Goal: Register for event/course: Sign up to attend an event or enroll in a course

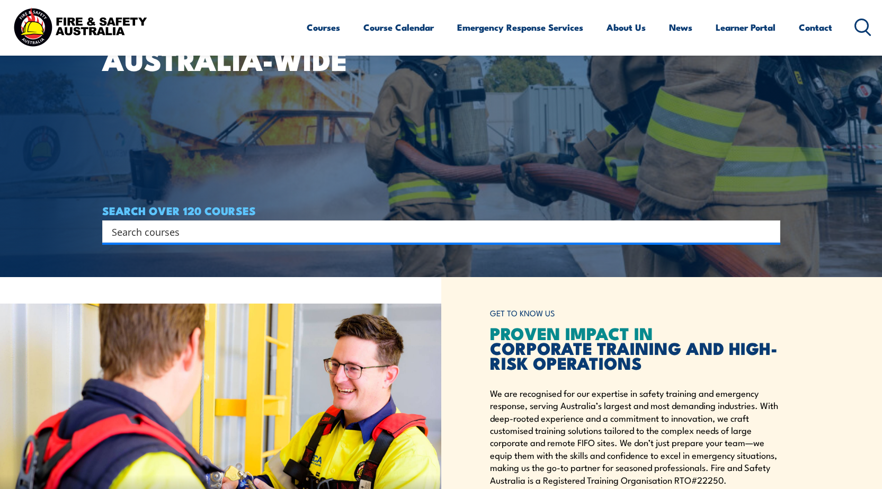
click at [239, 227] on input "Search input" at bounding box center [434, 232] width 645 height 16
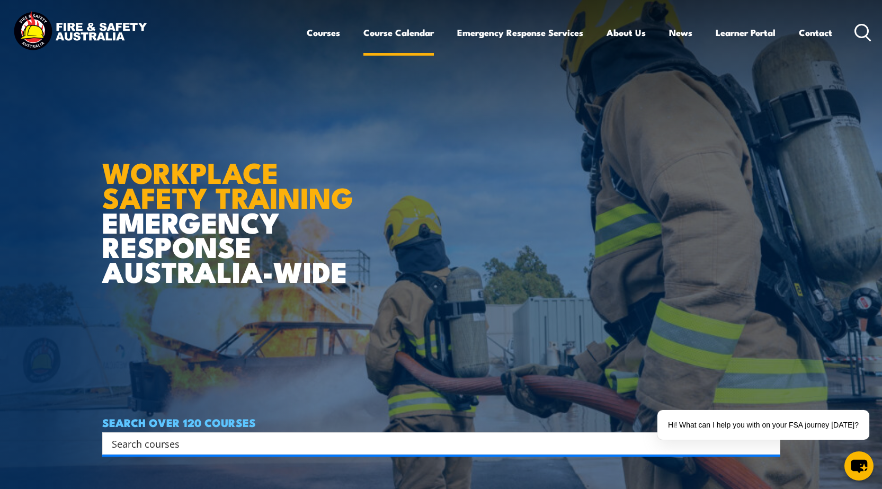
click at [379, 27] on link "Course Calendar" at bounding box center [398, 33] width 70 height 28
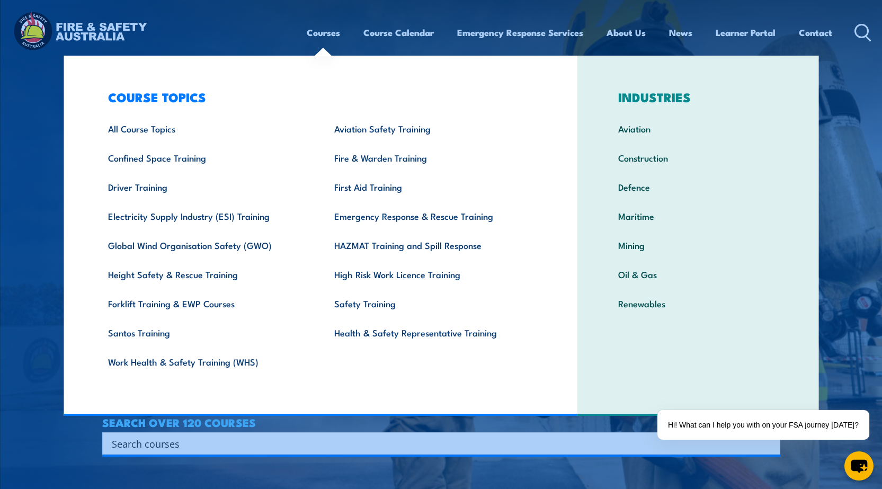
click at [322, 35] on link "Courses" at bounding box center [323, 33] width 33 height 28
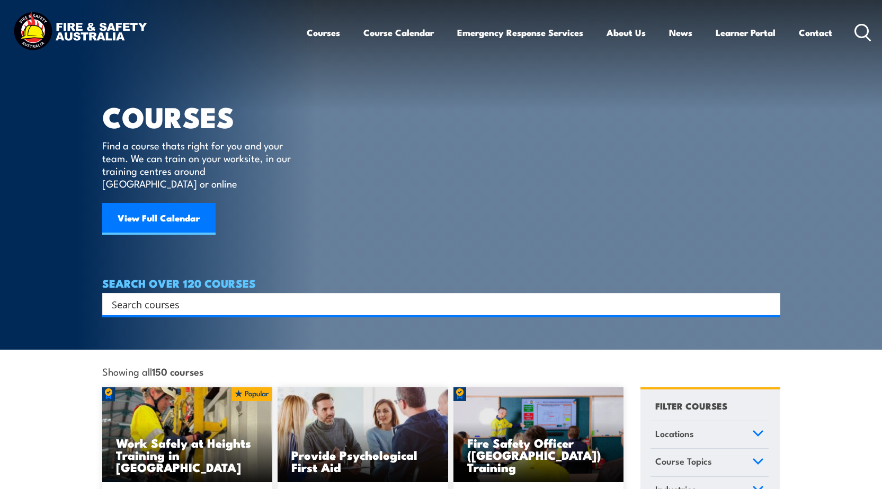
click at [311, 30] on link "Courses" at bounding box center [323, 33] width 33 height 28
click at [146, 209] on link "View Full Calendar" at bounding box center [158, 219] width 113 height 32
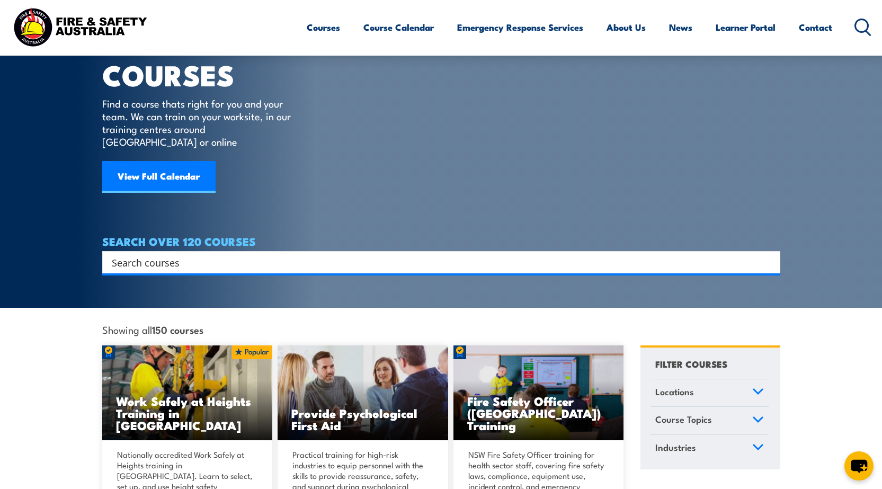
scroll to position [212, 0]
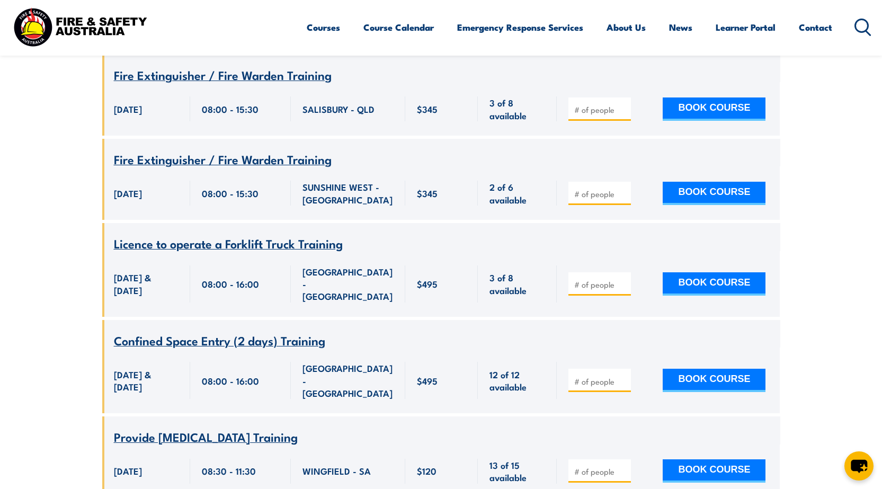
scroll to position [901, 0]
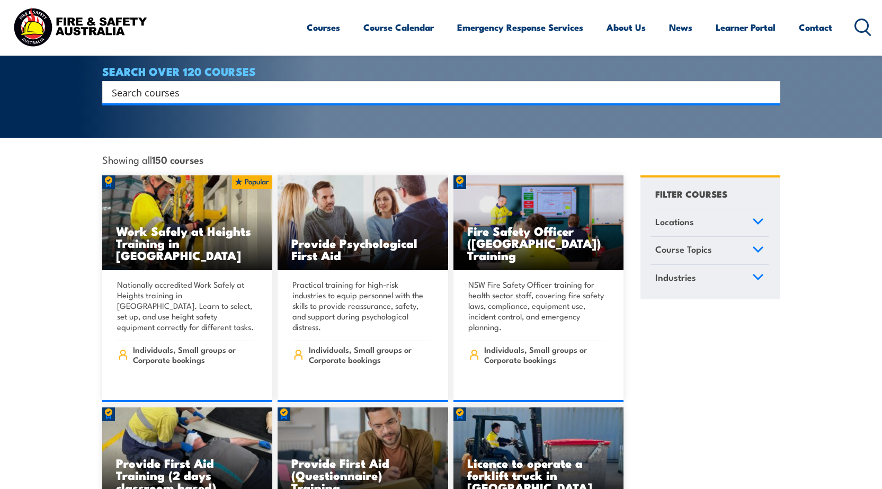
scroll to position [212, 0]
click at [182, 84] on input "Search input" at bounding box center [434, 92] width 645 height 16
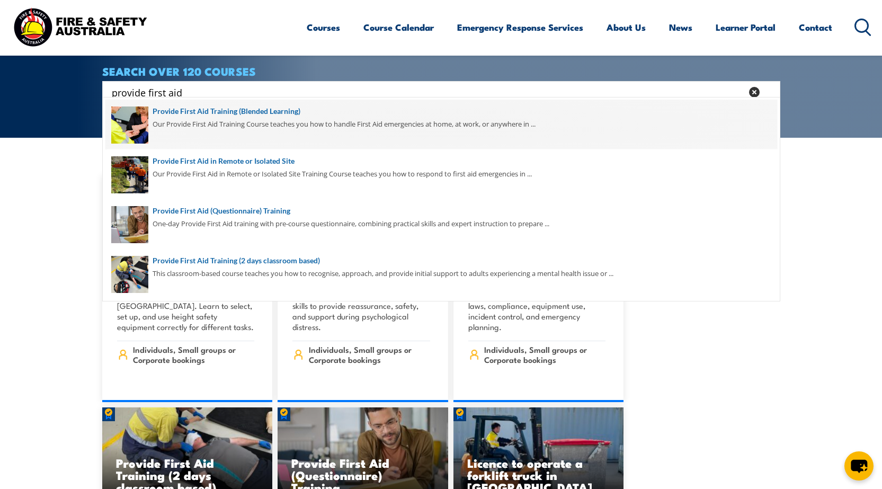
type input "provide first aid"
click at [202, 120] on span at bounding box center [441, 125] width 672 height 50
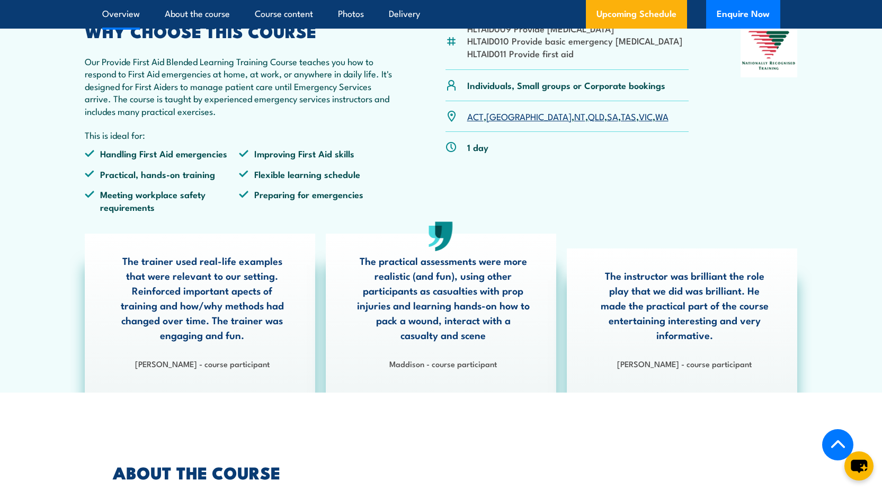
scroll to position [318, 0]
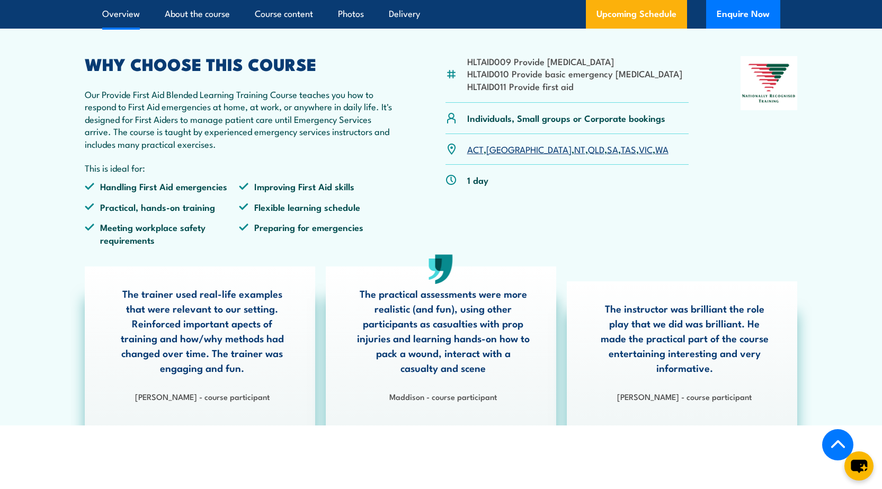
click at [607, 155] on link "SA" at bounding box center [612, 148] width 11 height 13
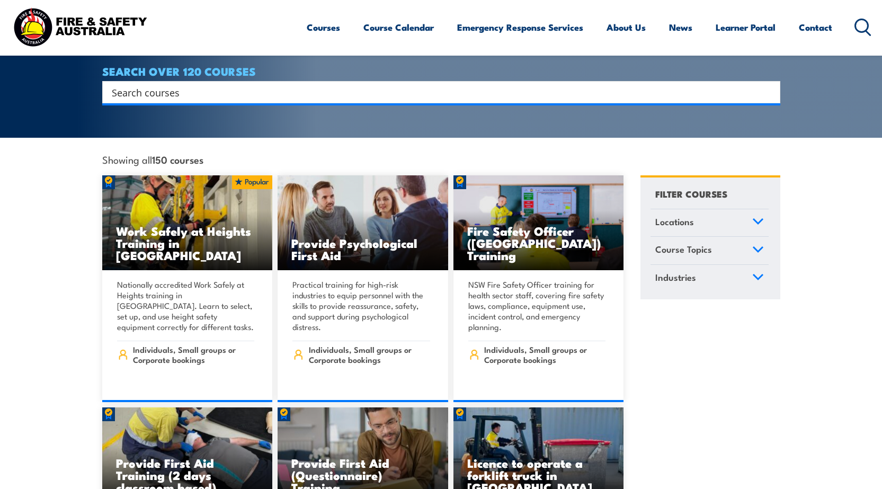
click at [224, 84] on input "Search input" at bounding box center [434, 92] width 645 height 16
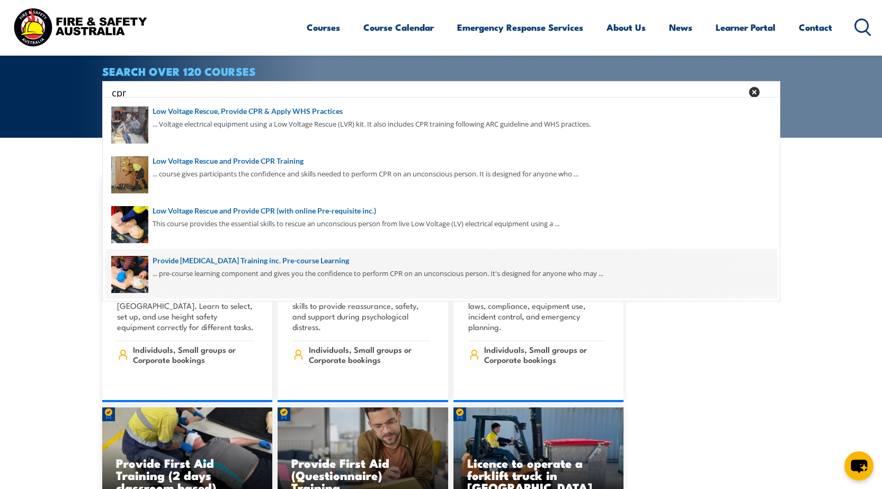
type input "cpr"
click at [255, 263] on span at bounding box center [441, 274] width 672 height 50
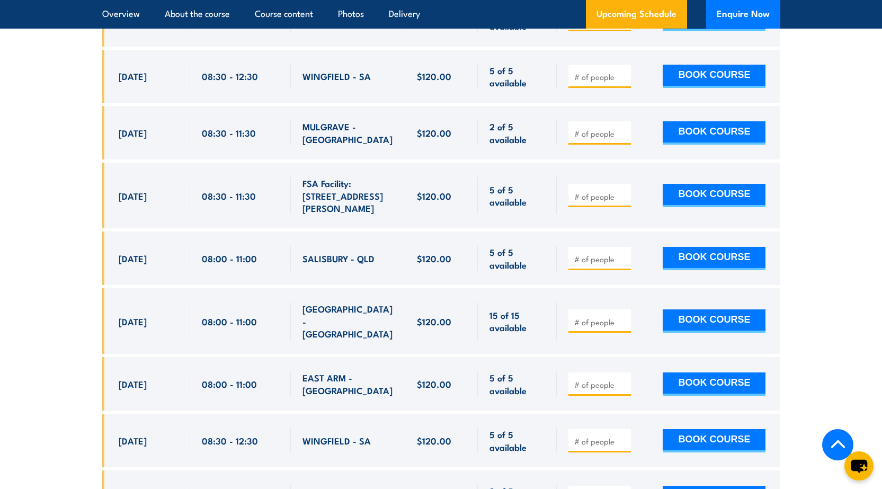
scroll to position [2172, 0]
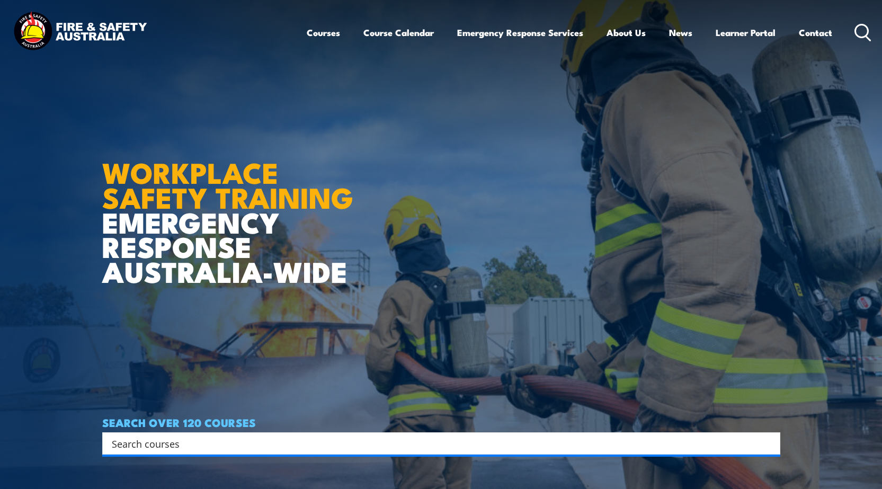
click at [200, 439] on input "Search input" at bounding box center [434, 443] width 645 height 16
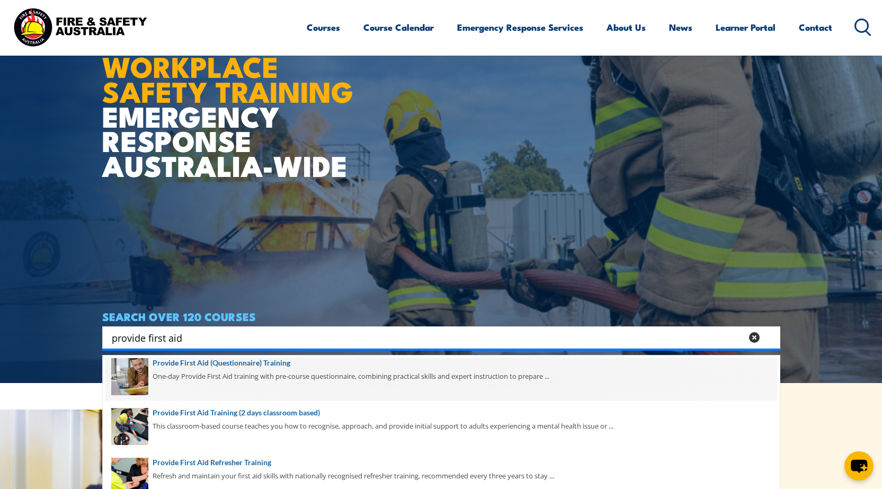
scroll to position [159, 0]
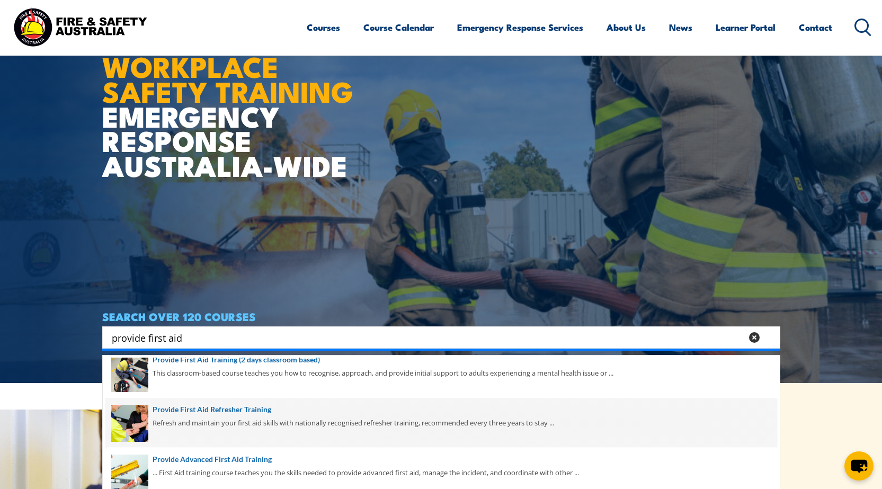
type input "provide first aid"
click at [219, 415] on span at bounding box center [441, 423] width 672 height 50
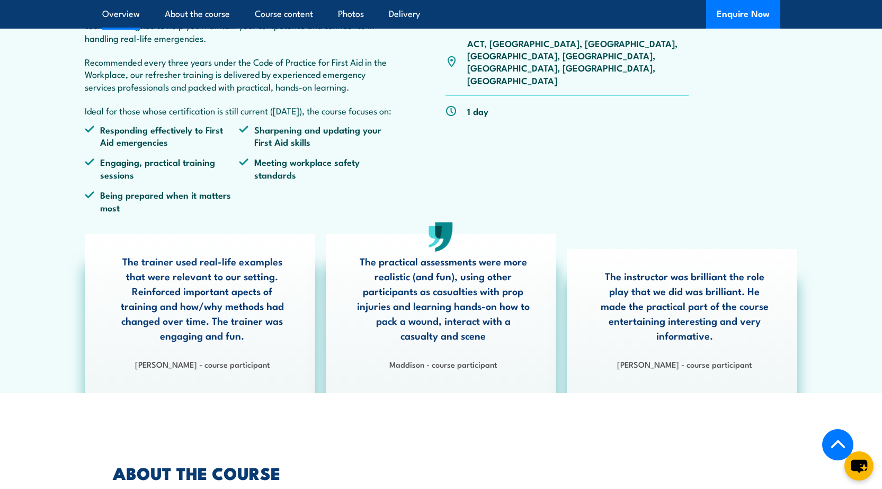
scroll to position [212, 0]
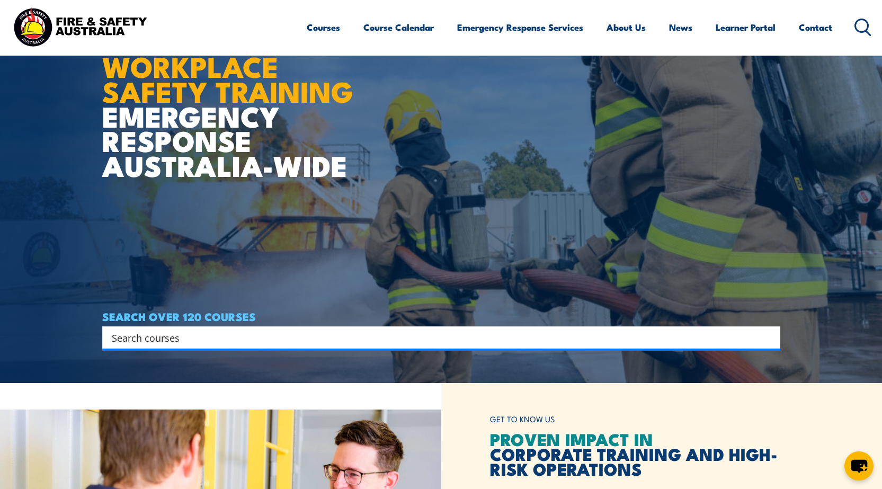
click at [238, 338] on input "Search input" at bounding box center [434, 337] width 645 height 16
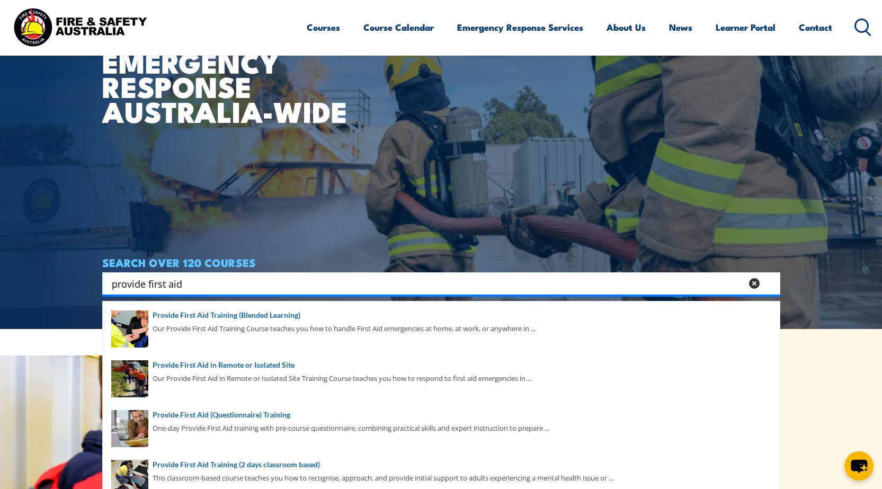
scroll to position [212, 0]
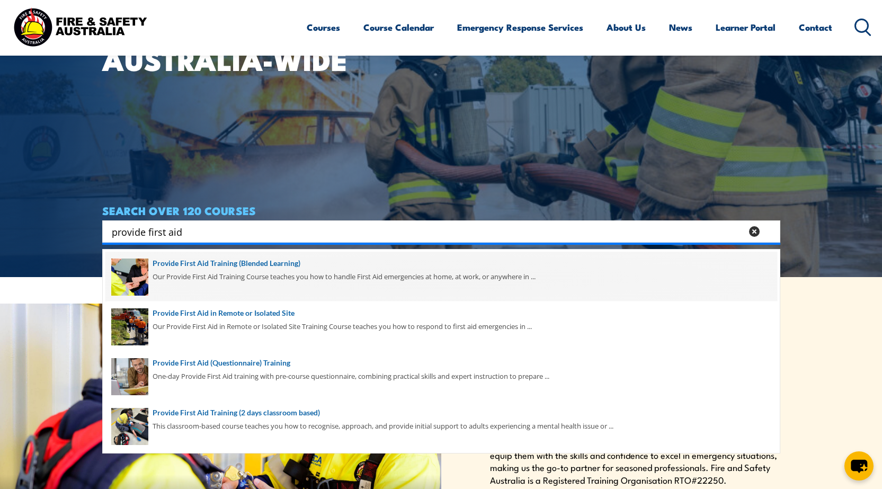
type input "provide first aid"
click at [265, 270] on span at bounding box center [441, 277] width 672 height 50
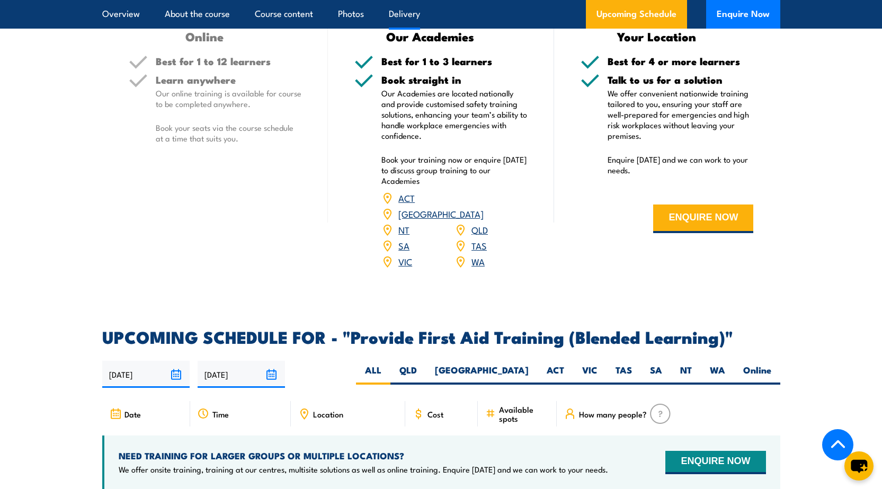
scroll to position [1854, 0]
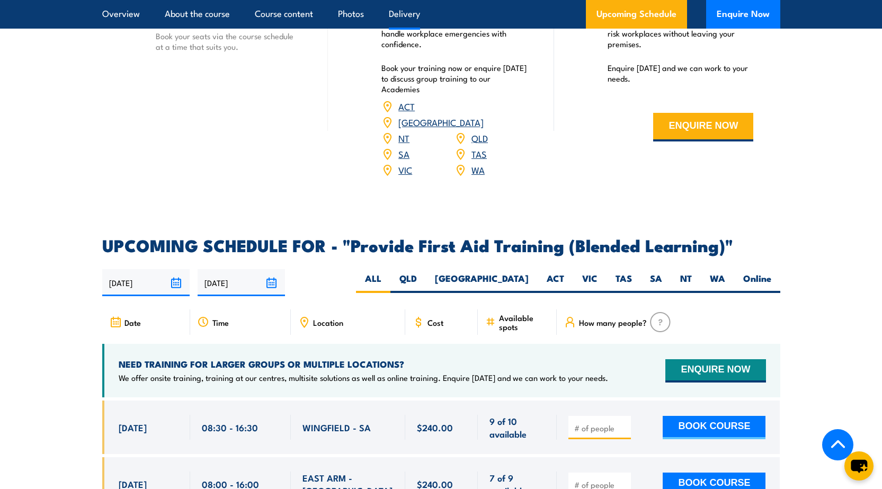
click at [403, 160] on link "SA" at bounding box center [403, 153] width 11 height 13
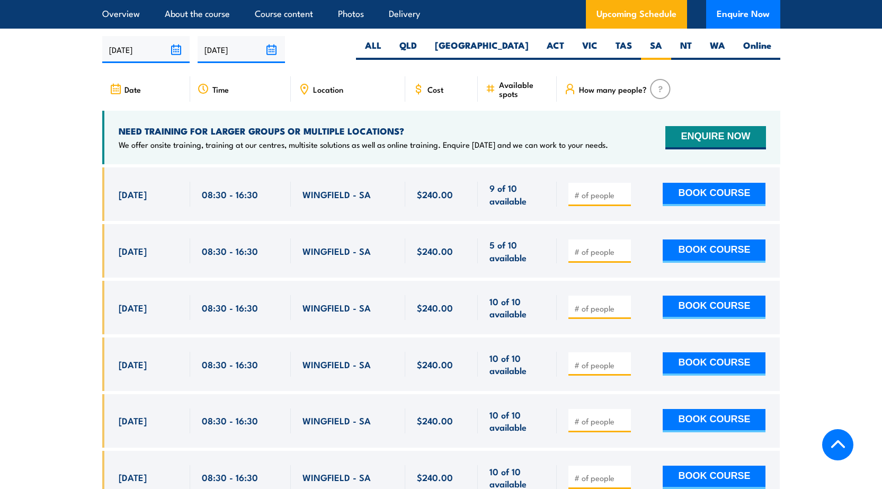
scroll to position [2099, 0]
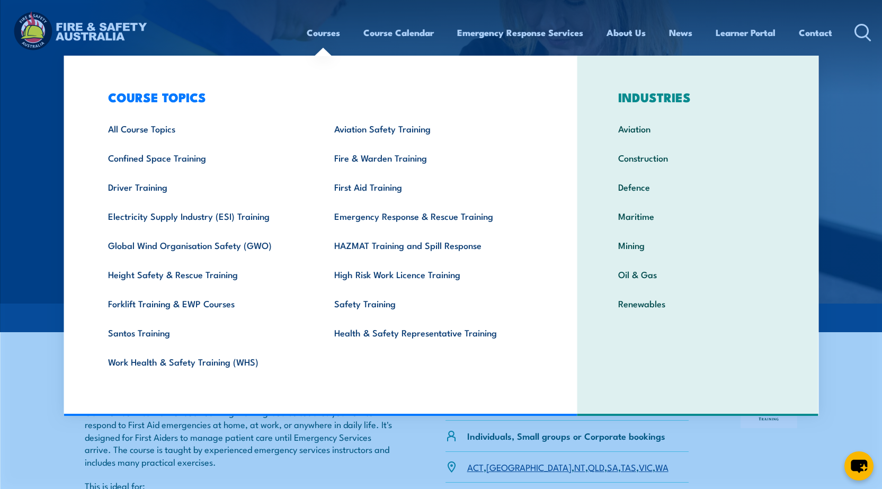
click at [324, 34] on link "Courses" at bounding box center [323, 33] width 33 height 28
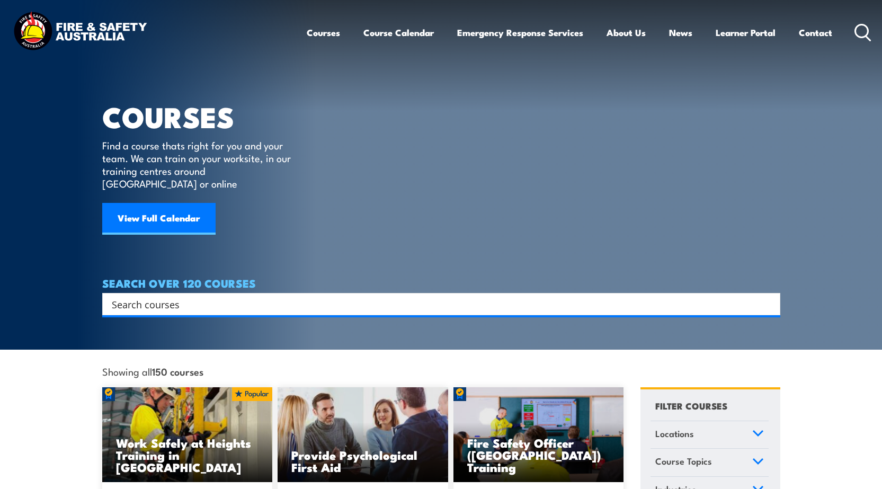
click at [126, 296] on input "Search input" at bounding box center [434, 304] width 645 height 16
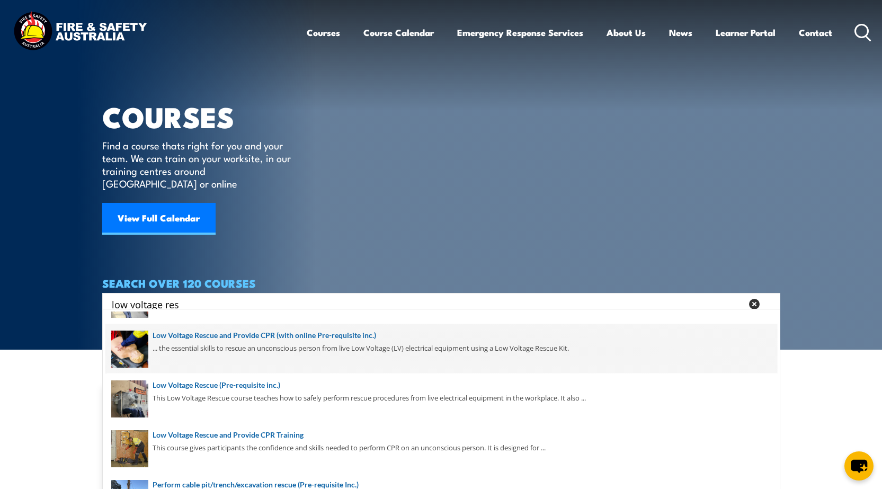
scroll to position [106, 0]
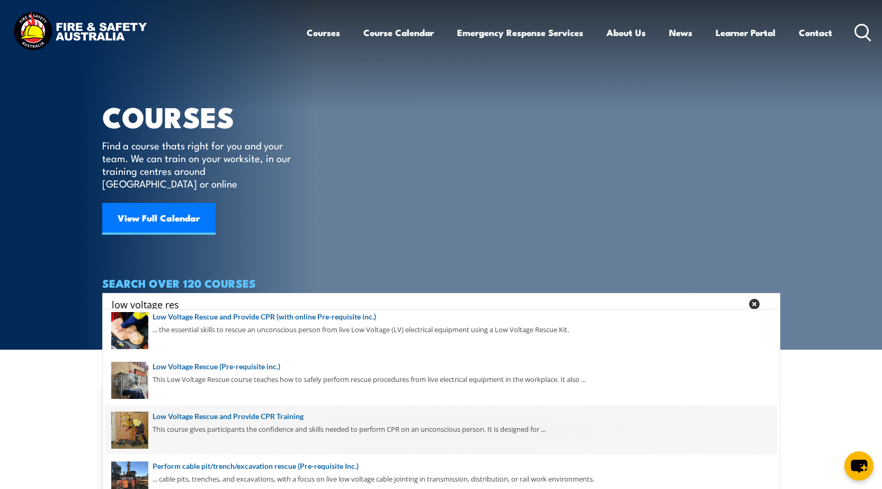
type input "low voltage res"
click at [228, 422] on span at bounding box center [441, 430] width 672 height 50
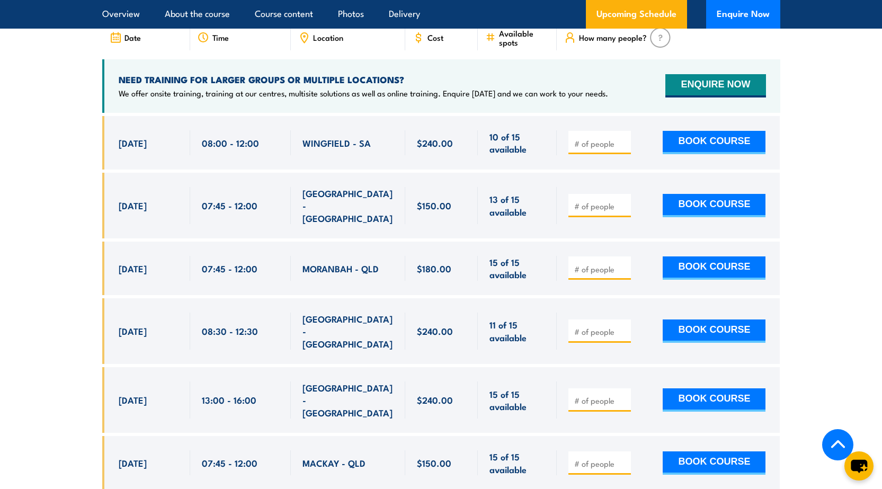
scroll to position [1907, 0]
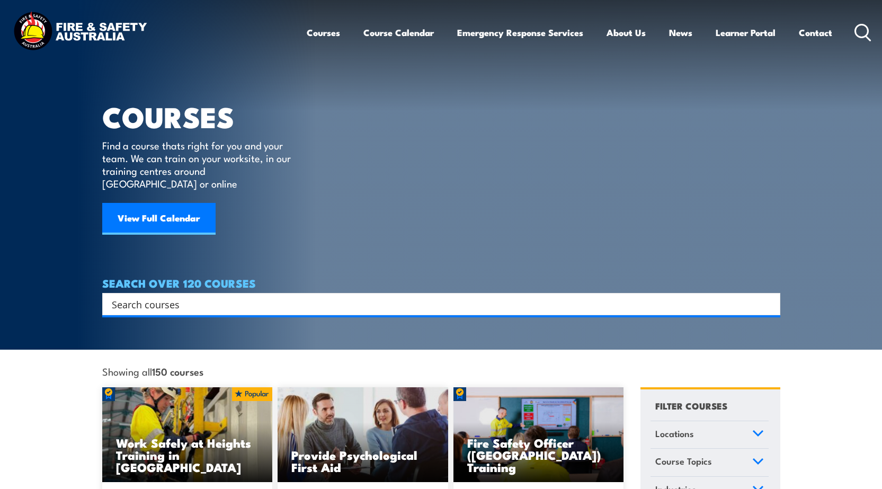
click at [207, 296] on input "Search input" at bounding box center [434, 304] width 645 height 16
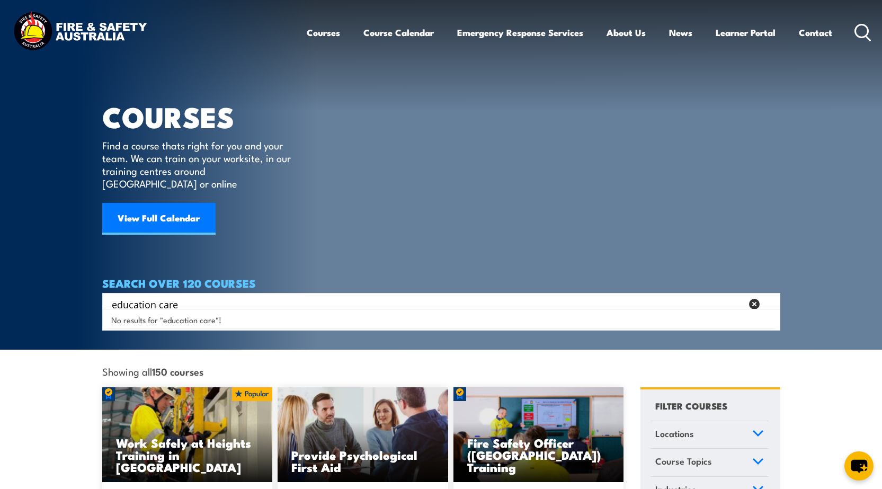
drag, startPoint x: 189, startPoint y: 291, endPoint x: 95, endPoint y: 289, distance: 93.8
click at [95, 289] on section "COURSES Find a course thats right for you and your team. We can train on your w…" at bounding box center [441, 175] width 882 height 350
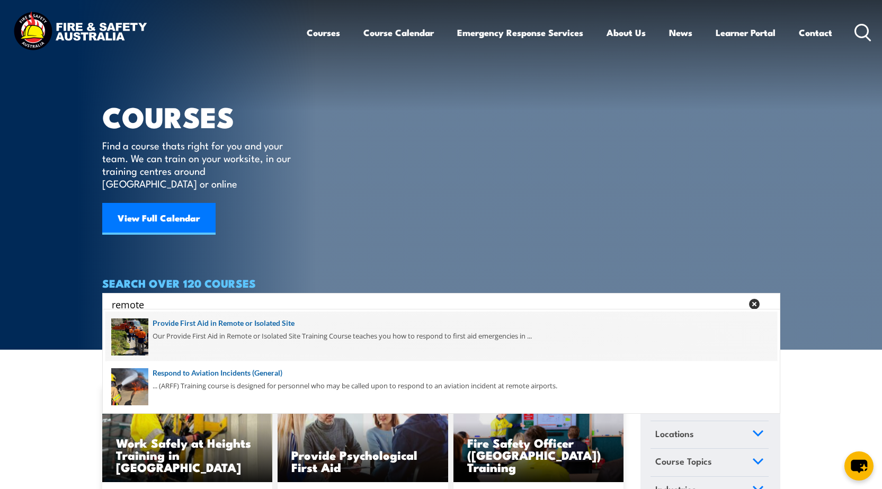
type input "remote"
click at [219, 336] on span at bounding box center [441, 336] width 672 height 50
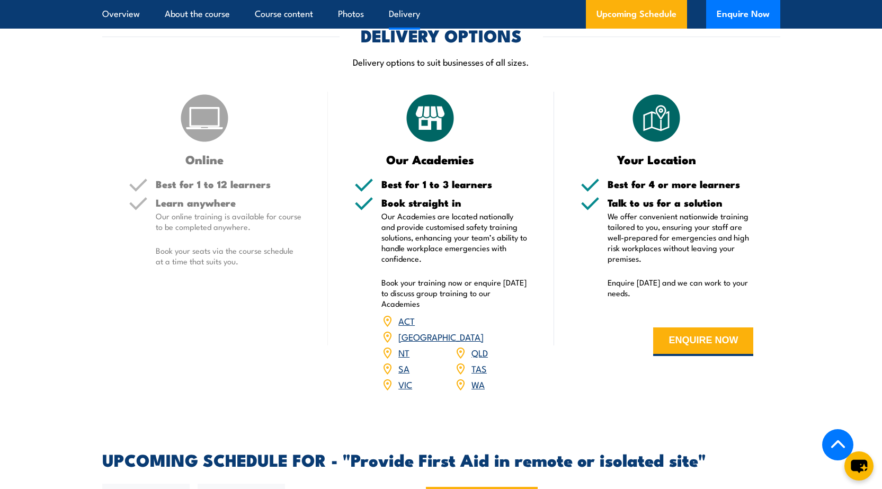
scroll to position [1695, 0]
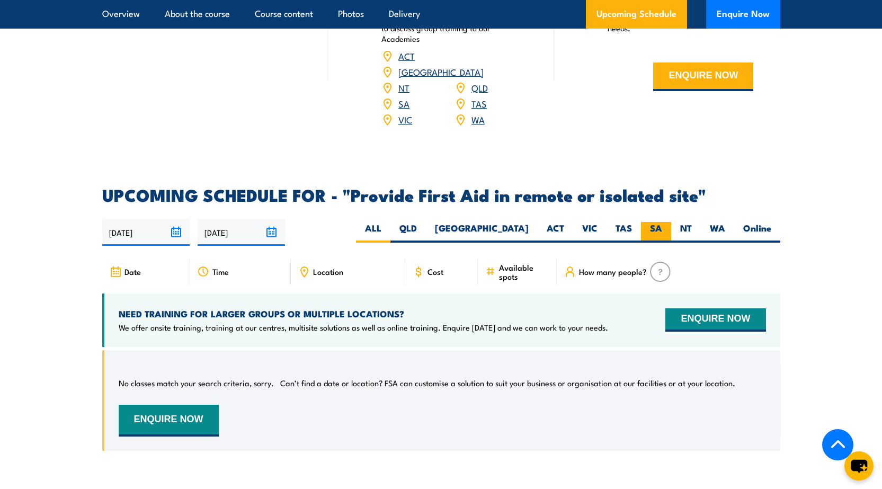
click at [656, 222] on label "SA" at bounding box center [656, 232] width 30 height 21
click at [662, 222] on input "SA" at bounding box center [665, 225] width 7 height 7
radio input "true"
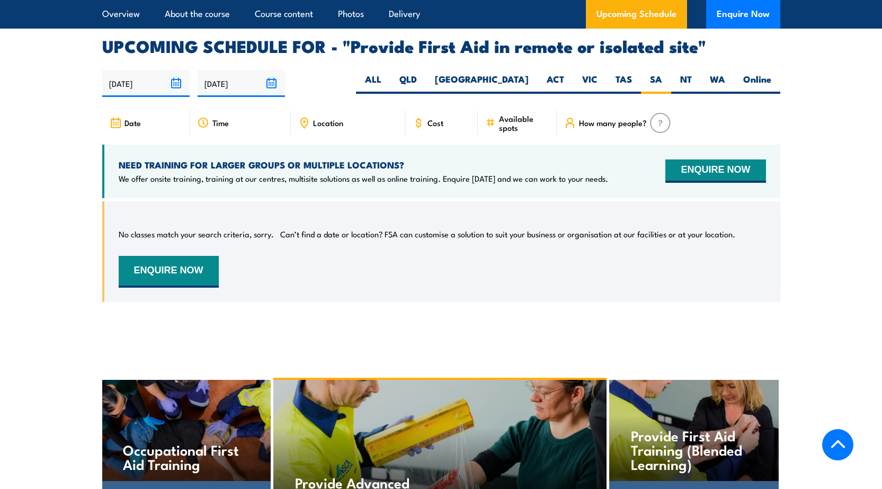
scroll to position [1853, 0]
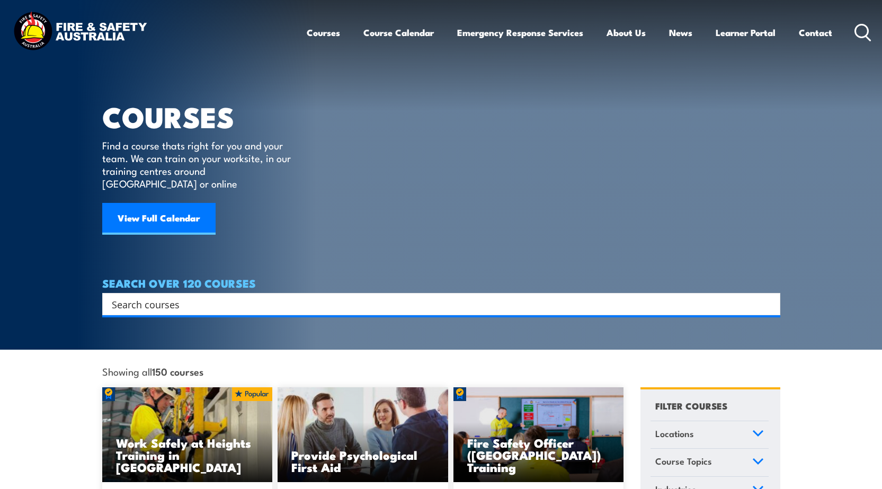
click at [175, 296] on input "Search input" at bounding box center [434, 304] width 645 height 16
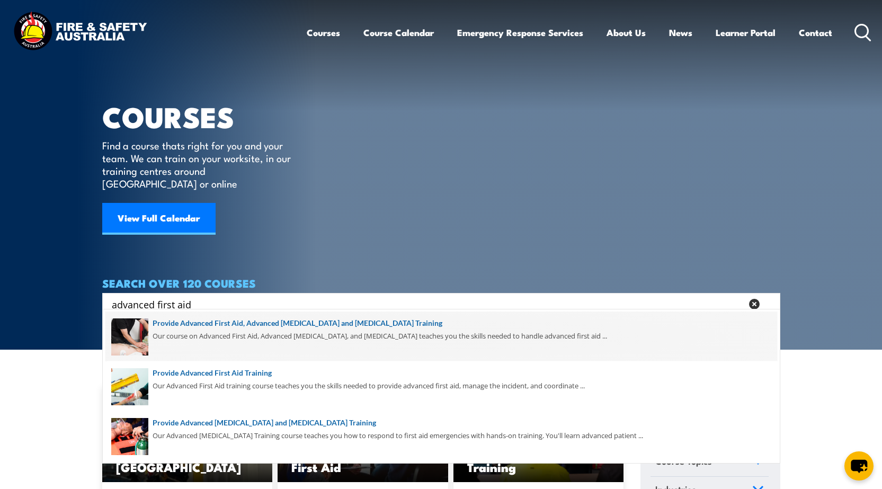
type input "advanced first aid"
click at [268, 324] on span at bounding box center [441, 336] width 672 height 50
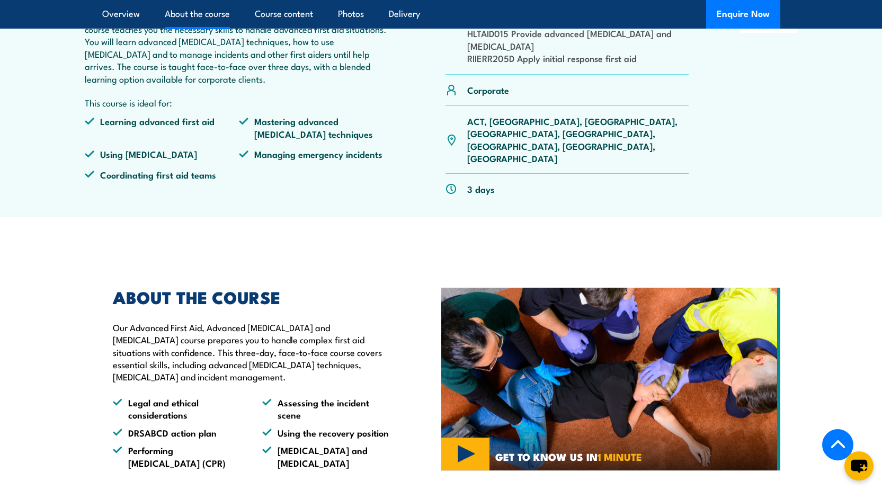
scroll to position [424, 0]
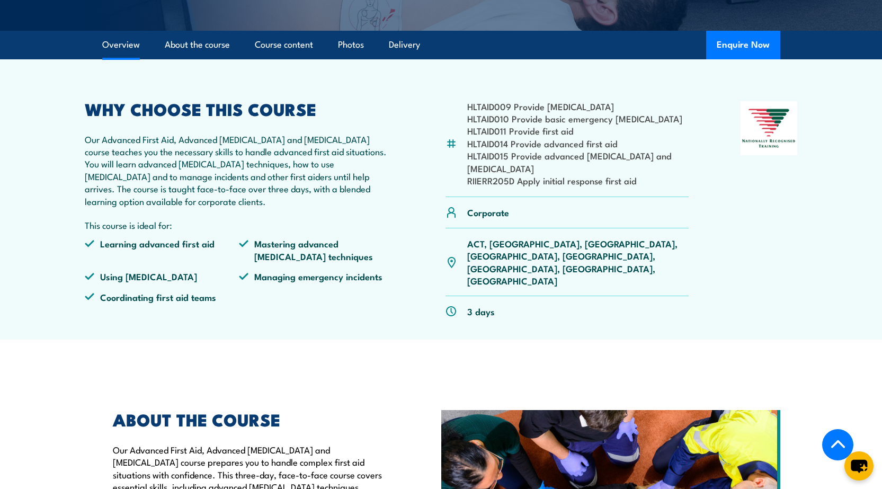
click at [561, 256] on p "ACT, [GEOGRAPHIC_DATA], [GEOGRAPHIC_DATA], [GEOGRAPHIC_DATA], [GEOGRAPHIC_DATA]…" at bounding box center [578, 262] width 222 height 50
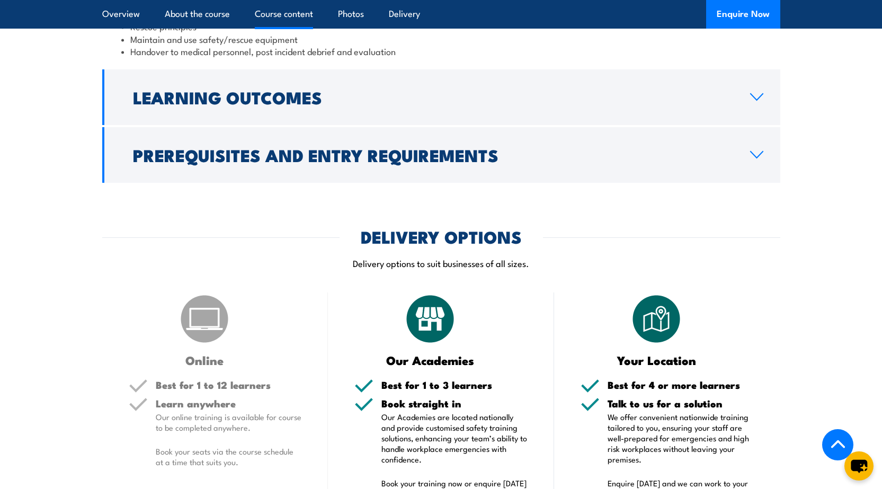
scroll to position [1430, 0]
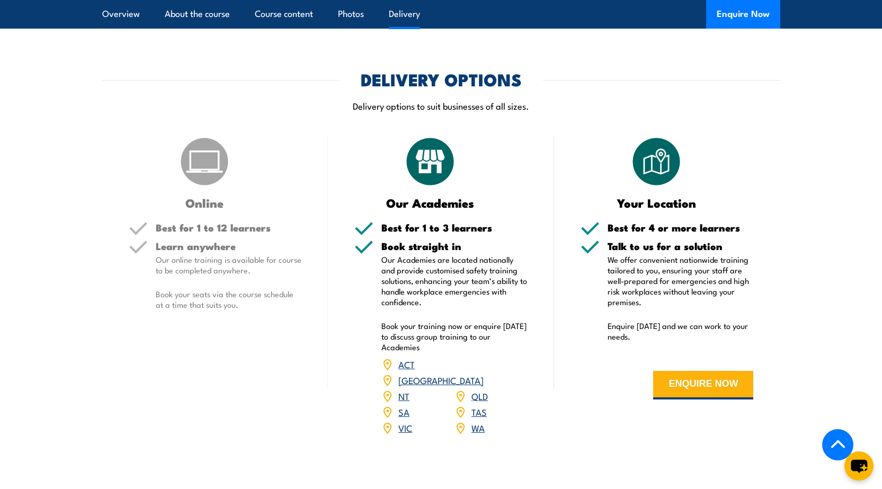
click at [405, 405] on link "SA" at bounding box center [403, 411] width 11 height 13
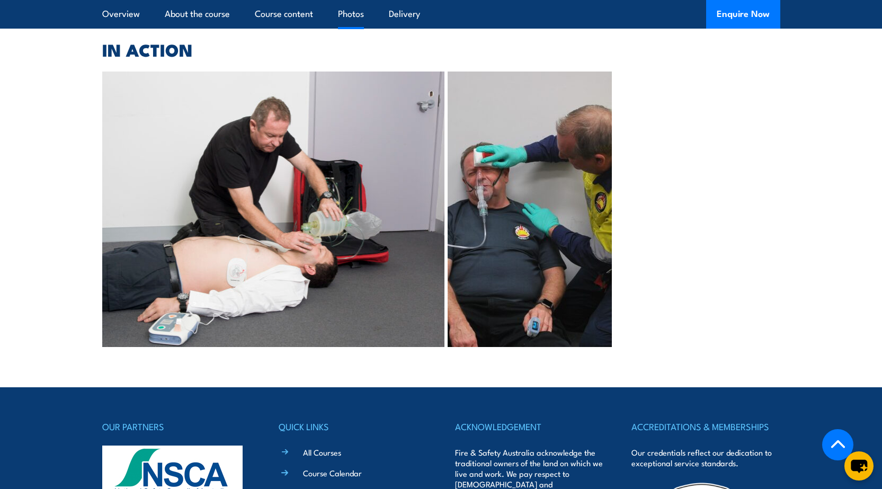
scroll to position [2528, 0]
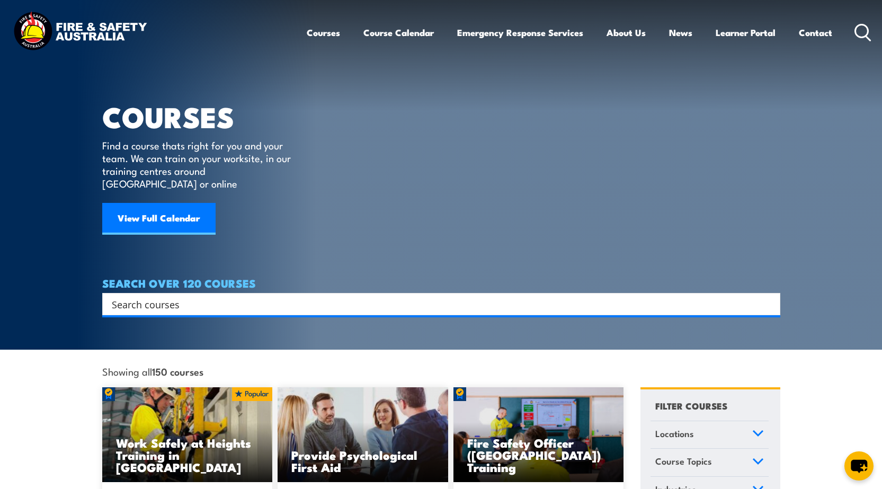
click at [192, 296] on input "Search input" at bounding box center [434, 304] width 645 height 16
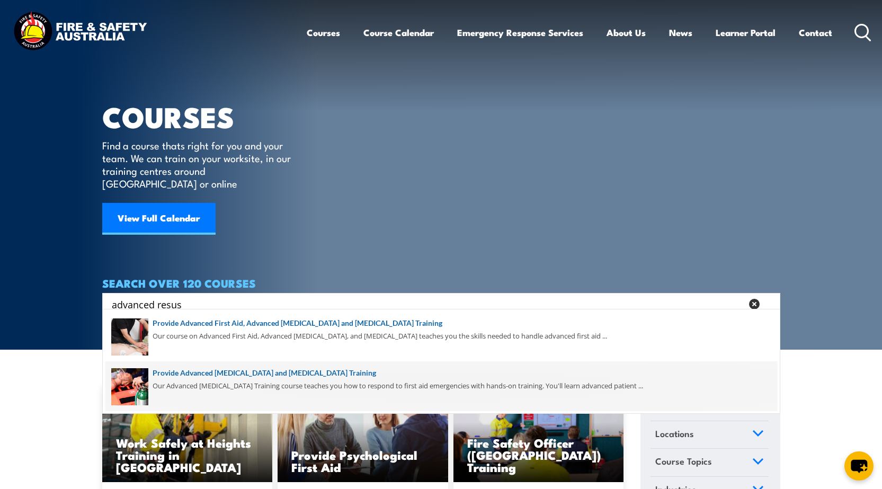
type input "advanced resus"
click at [256, 380] on span at bounding box center [441, 386] width 672 height 50
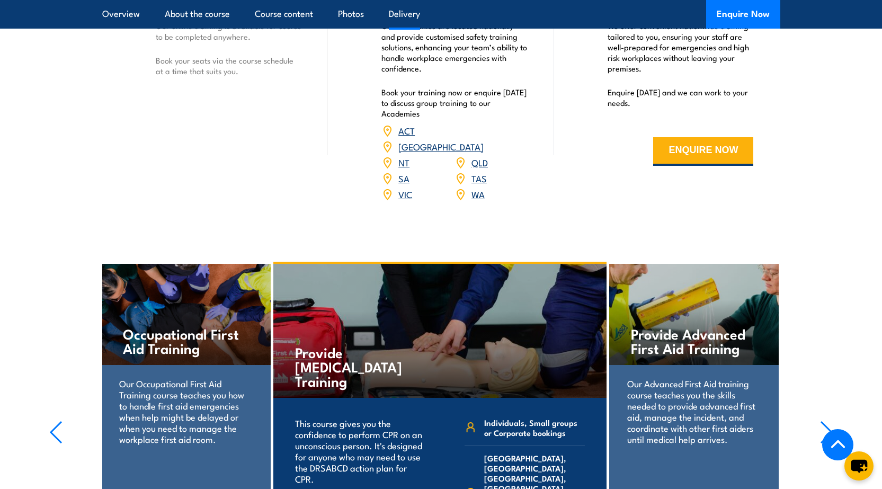
scroll to position [1536, 0]
click at [407, 185] on link "SA" at bounding box center [403, 178] width 11 height 13
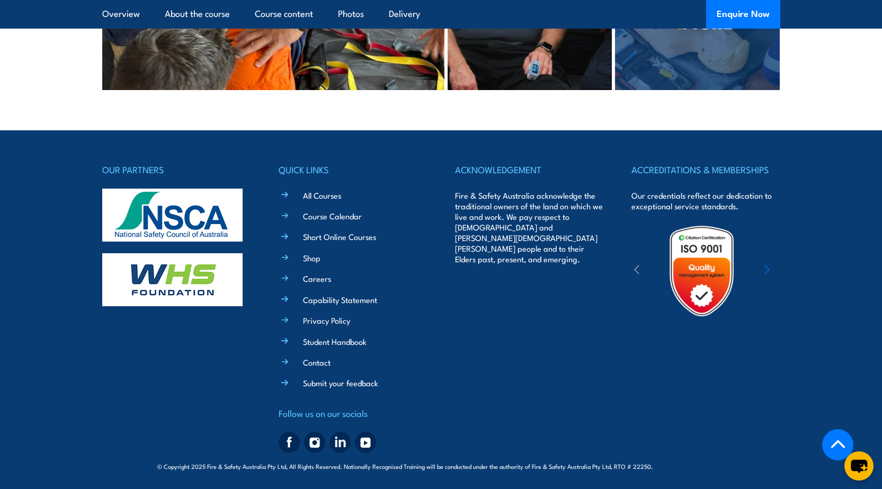
scroll to position [2351, 0]
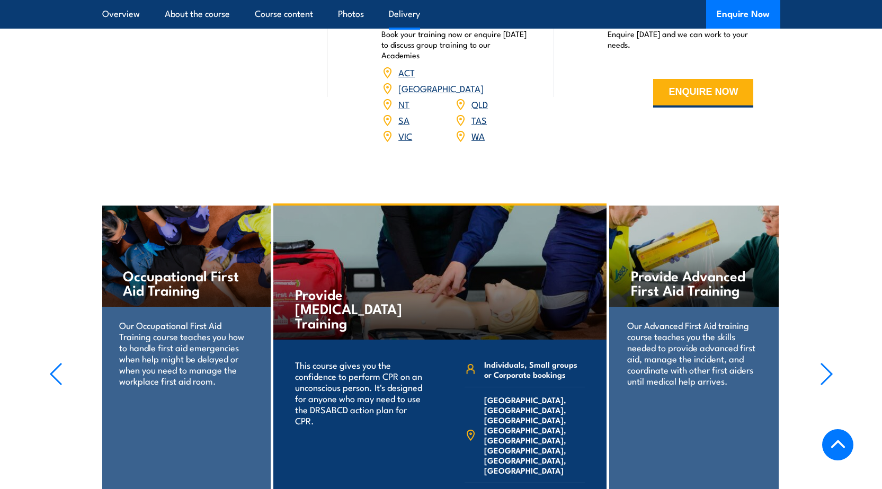
scroll to position [1536, 0]
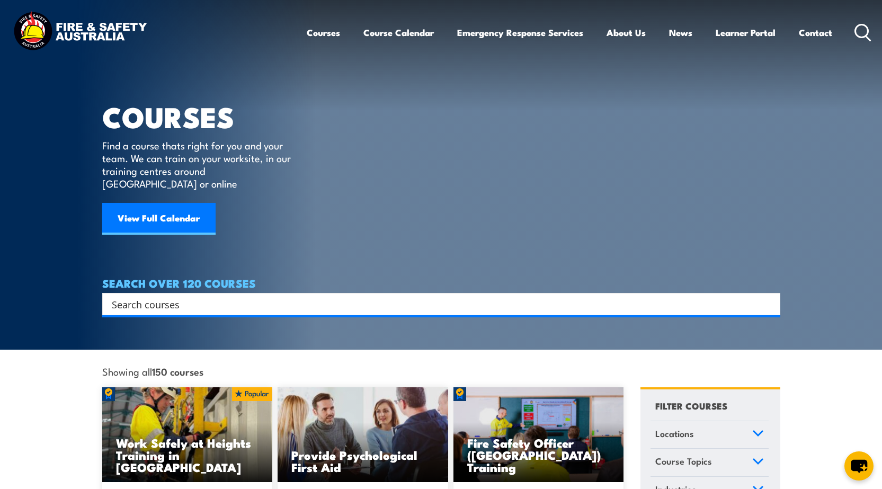
click at [209, 297] on input "Search input" at bounding box center [434, 304] width 645 height 16
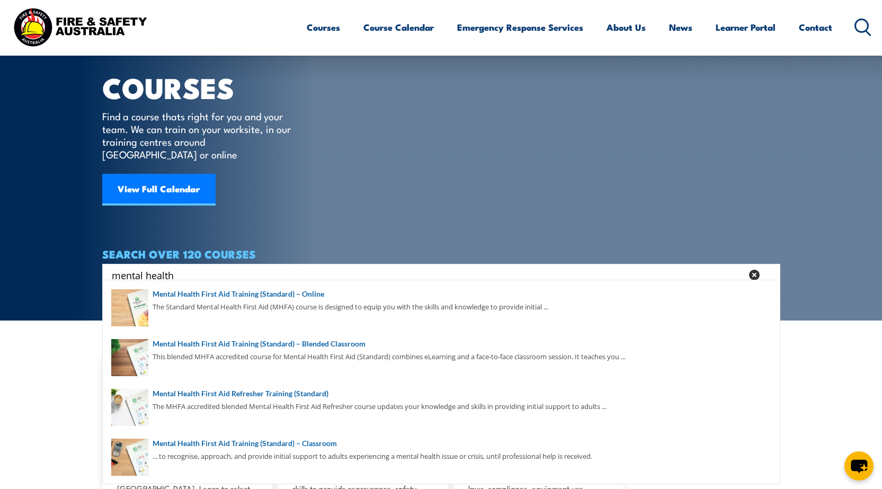
scroll to position [53, 0]
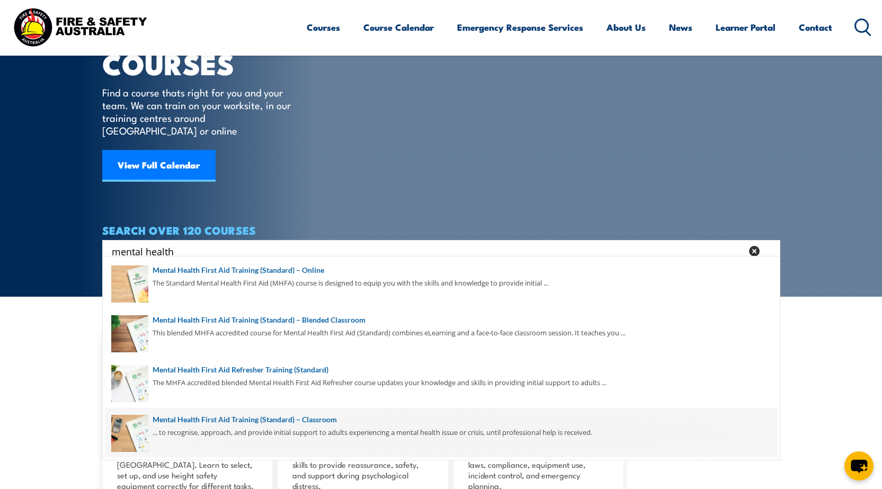
type input "mental health"
click at [282, 423] on span at bounding box center [441, 433] width 672 height 50
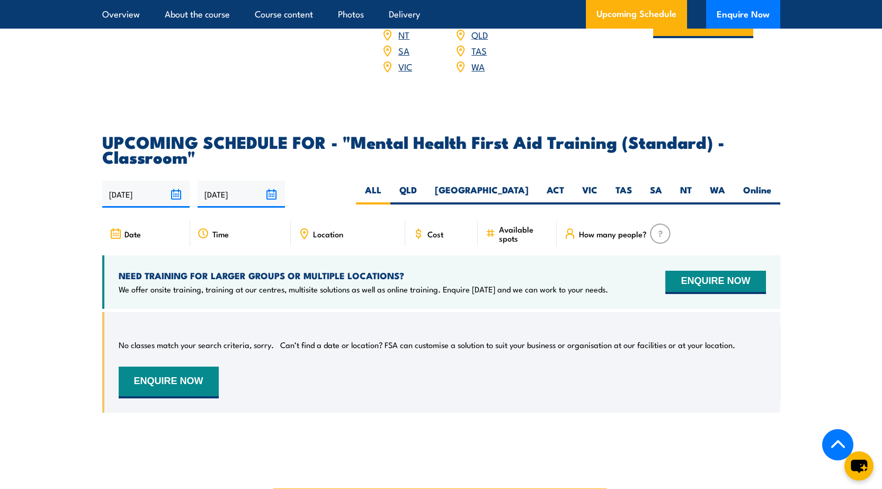
scroll to position [1854, 0]
